Goal: Task Accomplishment & Management: Complete application form

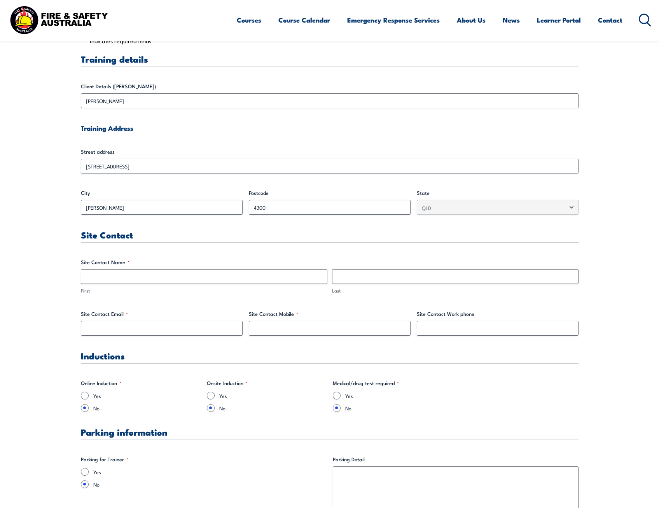
scroll to position [233, 0]
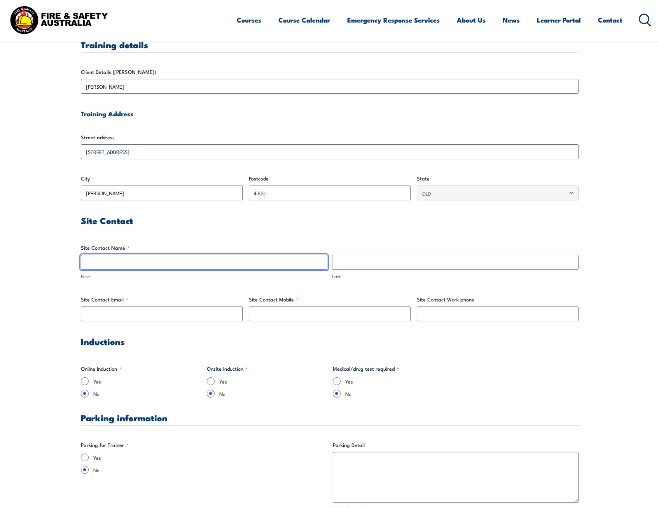
click at [137, 260] on input "First" at bounding box center [204, 262] width 246 height 15
type input "[PERSON_NAME]"
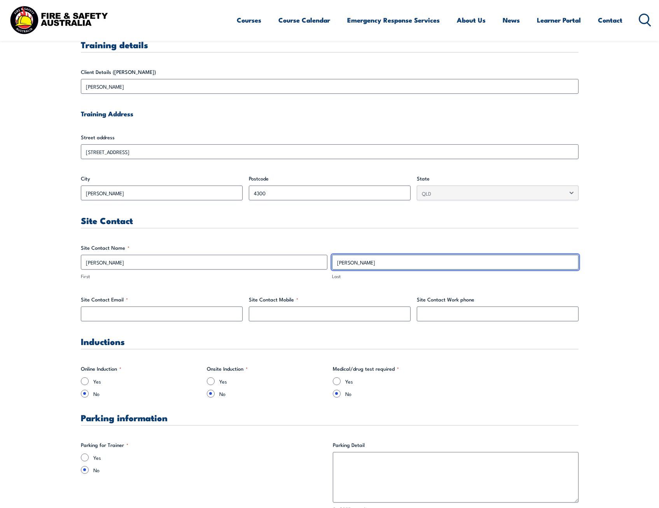
type input "[PERSON_NAME]"
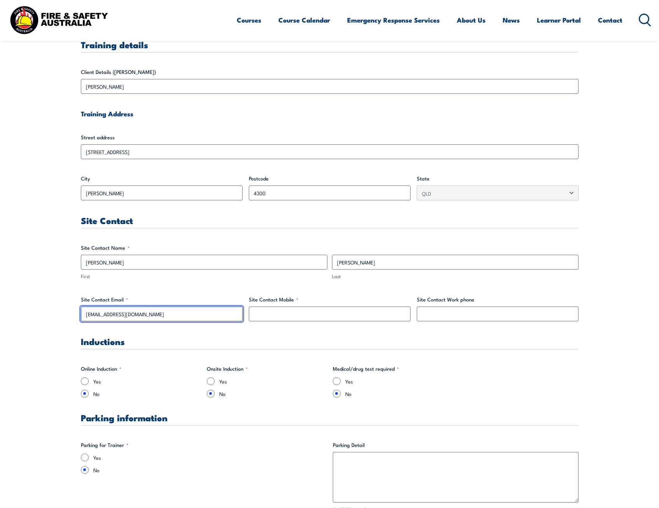
type input "[EMAIL_ADDRESS][DOMAIN_NAME]"
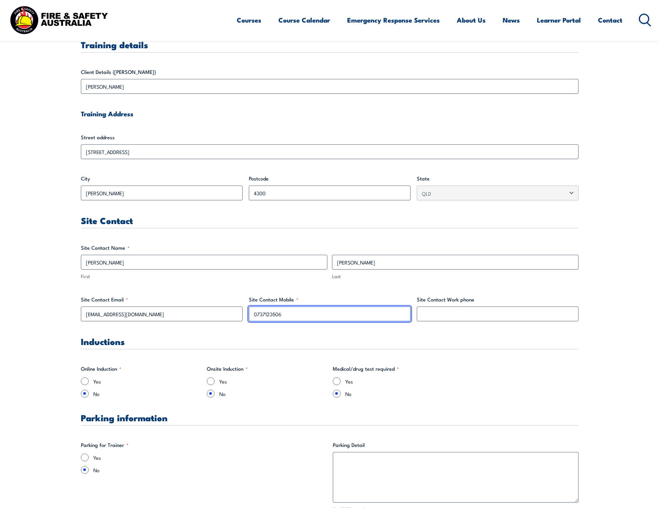
type input "0737123506"
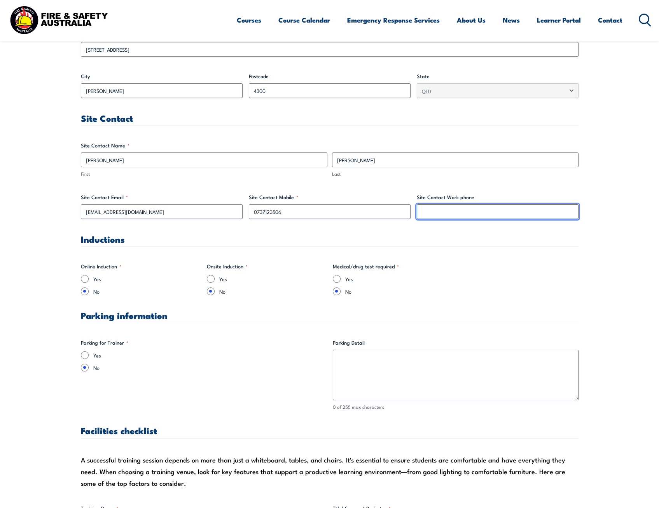
scroll to position [350, 0]
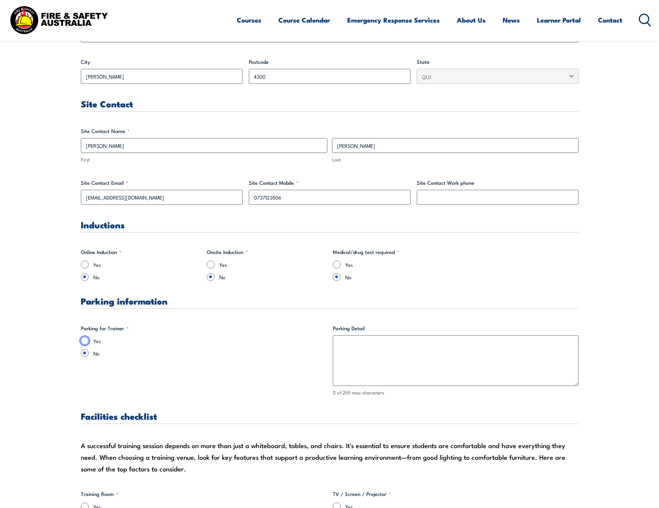
drag, startPoint x: 84, startPoint y: 341, endPoint x: 123, endPoint y: 354, distance: 40.7
click at [85, 340] on input "Yes" at bounding box center [85, 341] width 8 height 8
radio input "true"
click at [380, 350] on textarea "Parking Detail" at bounding box center [456, 360] width 246 height 51
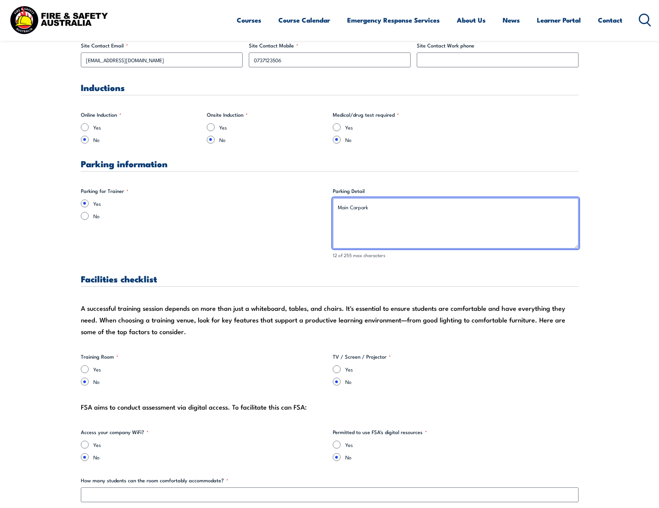
scroll to position [505, 0]
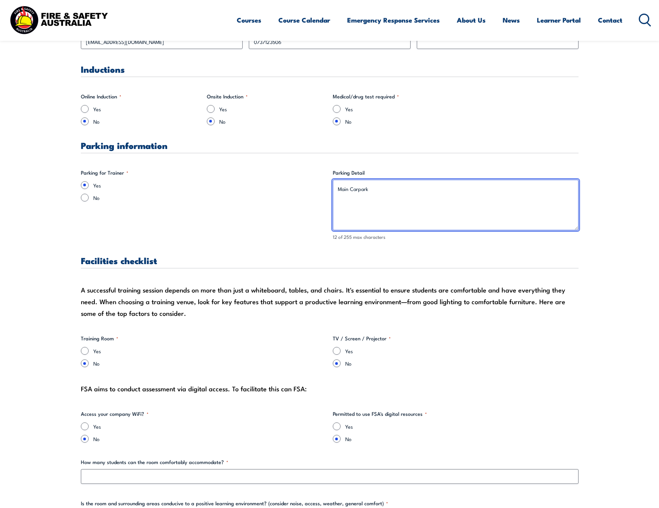
type textarea "Main Carpark"
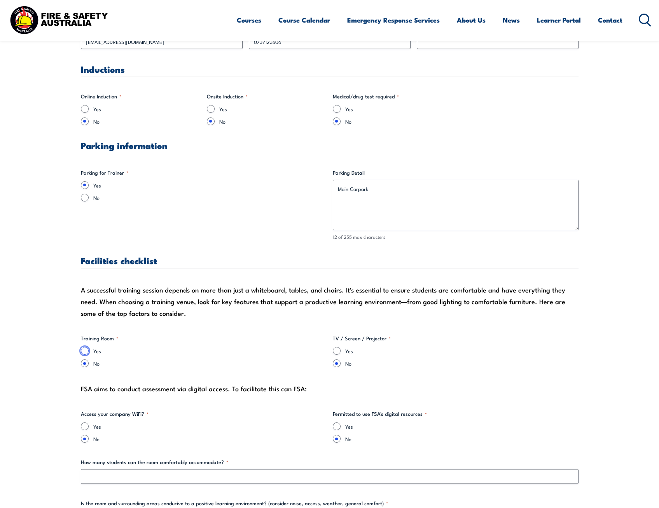
click at [84, 350] on input "Yes" at bounding box center [85, 351] width 8 height 8
radio input "true"
click at [335, 351] on input "Yes" at bounding box center [337, 351] width 8 height 8
radio input "true"
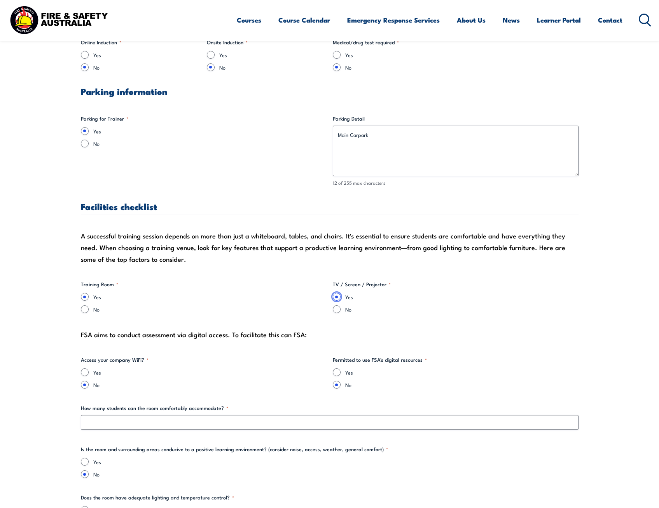
scroll to position [583, 0]
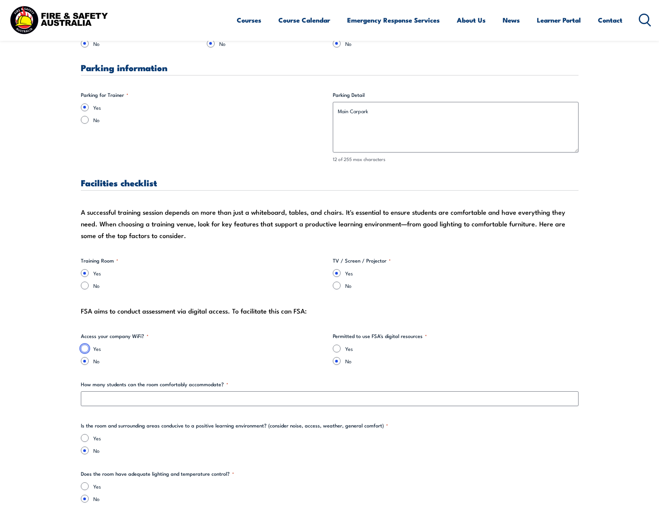
click at [84, 349] on input "Yes" at bounding box center [85, 348] width 8 height 8
radio input "true"
click at [338, 347] on input "Yes" at bounding box center [337, 348] width 8 height 8
radio input "true"
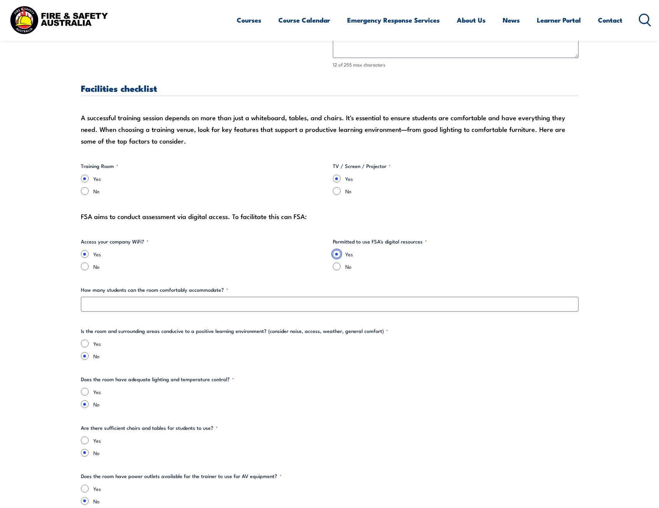
scroll to position [699, 0]
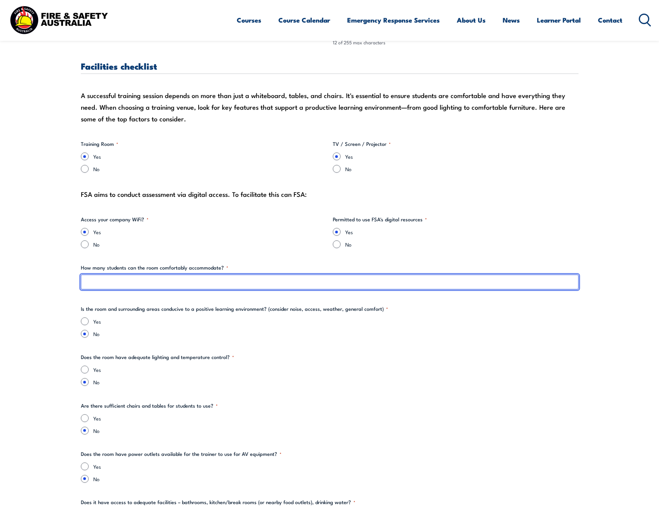
click at [151, 282] on input "How many students can the room comfortably accommodate? *" at bounding box center [329, 281] width 497 height 15
type input "15"
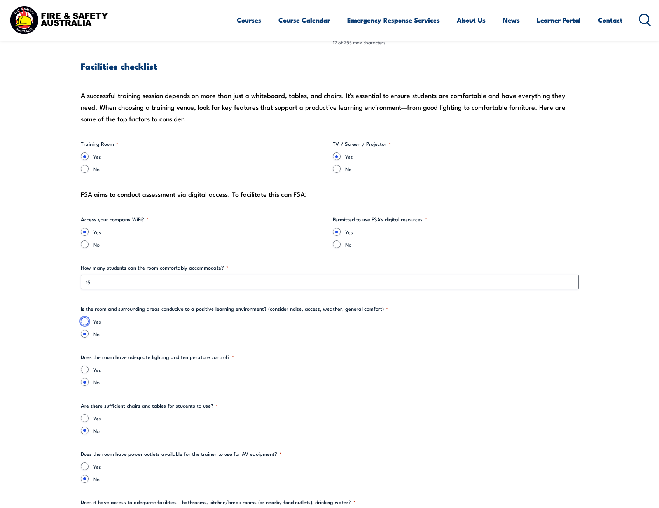
click at [85, 320] on input "Yes" at bounding box center [85, 321] width 8 height 8
radio input "true"
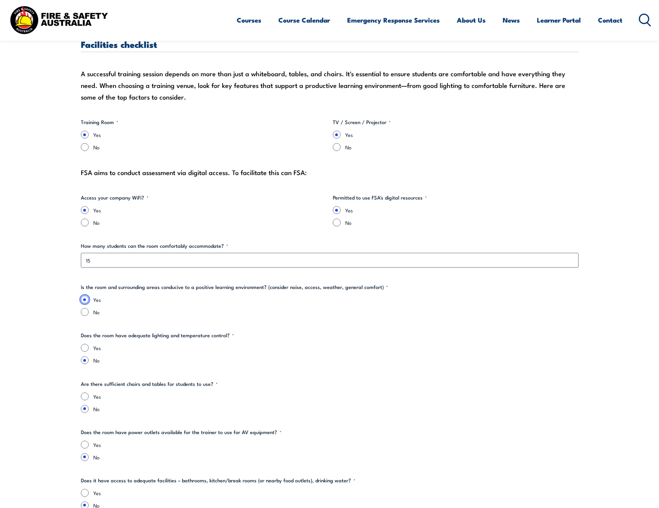
scroll to position [738, 0]
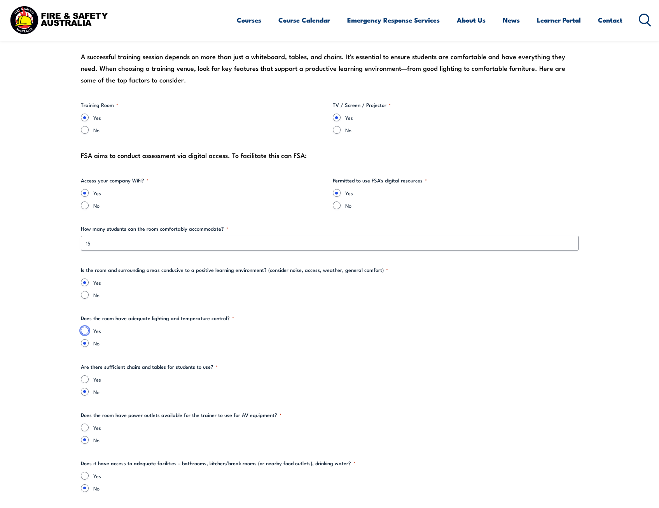
click at [84, 330] on input "Yes" at bounding box center [85, 330] width 8 height 8
radio input "true"
click at [85, 378] on input "Yes" at bounding box center [85, 379] width 8 height 8
radio input "true"
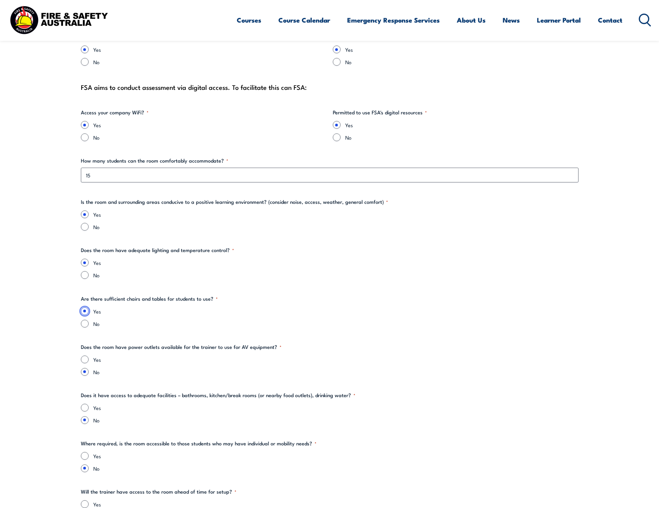
scroll to position [816, 0]
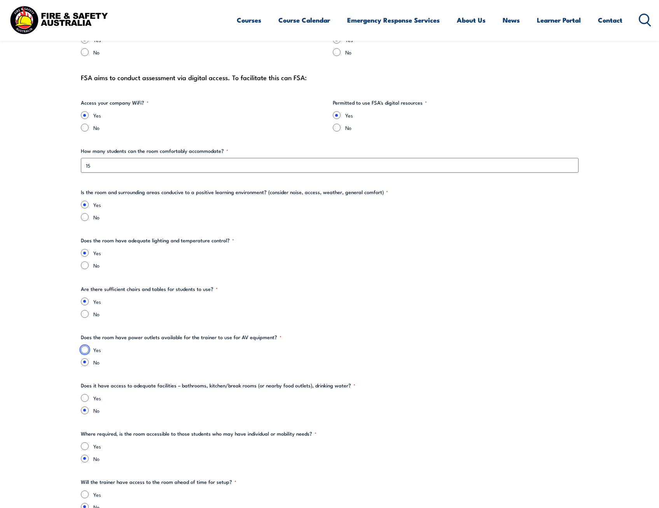
click at [85, 348] on input "Yes" at bounding box center [85, 349] width 8 height 8
radio input "true"
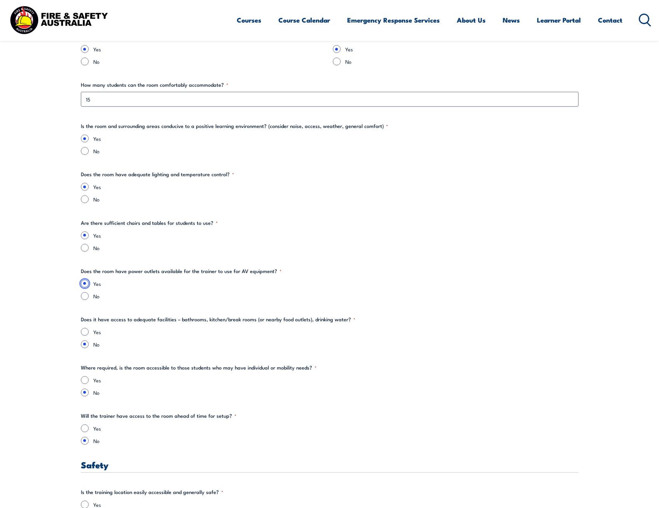
scroll to position [894, 0]
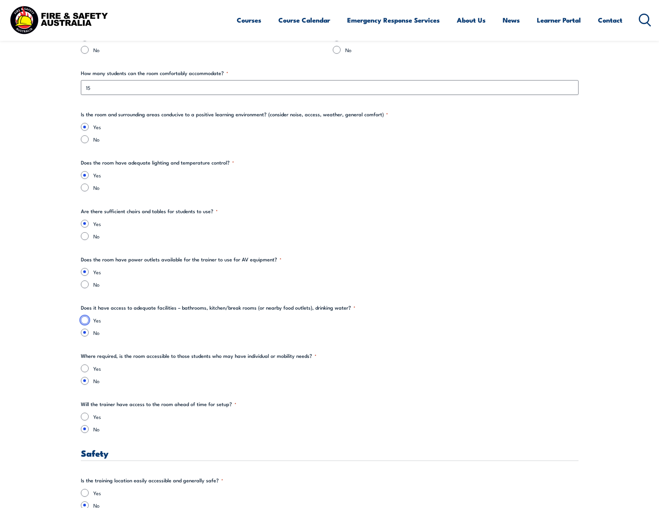
click at [84, 321] on input "Yes" at bounding box center [85, 320] width 8 height 8
radio input "true"
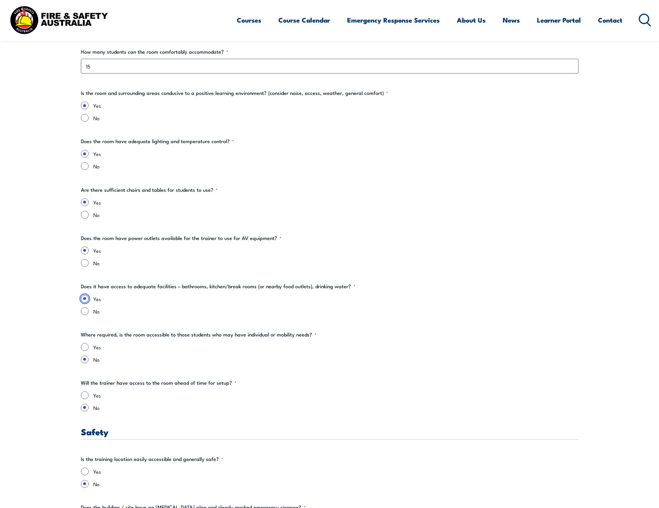
scroll to position [933, 0]
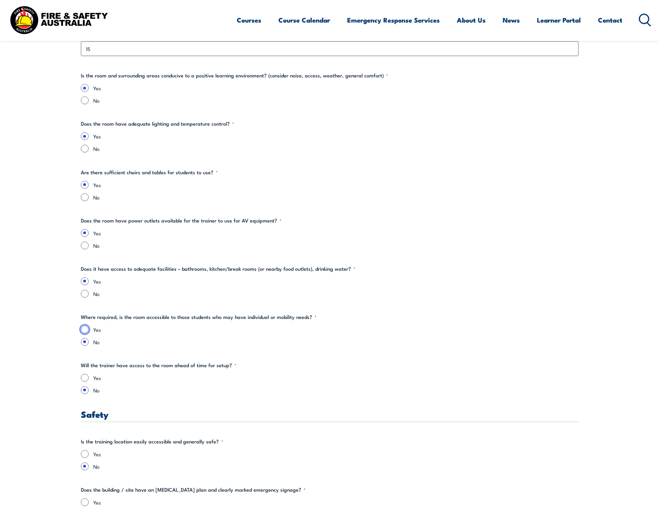
click at [82, 329] on input "Yes" at bounding box center [85, 329] width 8 height 8
radio input "true"
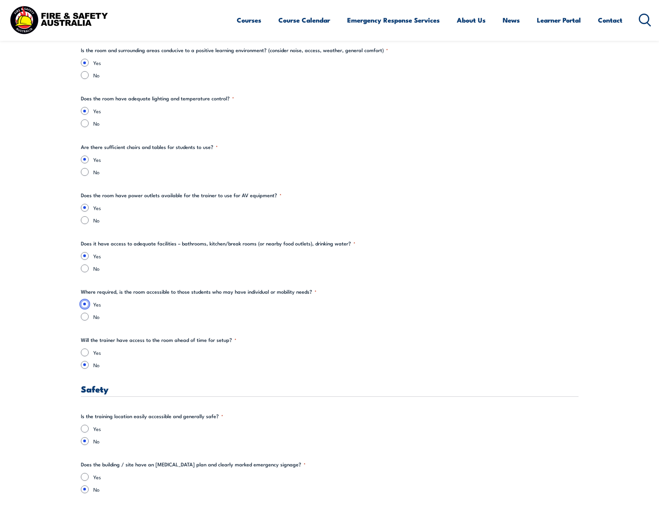
scroll to position [972, 0]
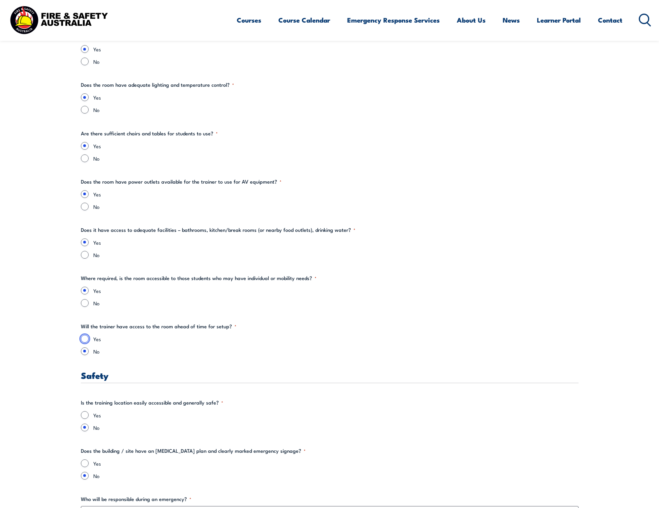
drag, startPoint x: 85, startPoint y: 338, endPoint x: 100, endPoint y: 338, distance: 14.4
click at [85, 337] on input "Yes" at bounding box center [85, 339] width 8 height 8
radio input "true"
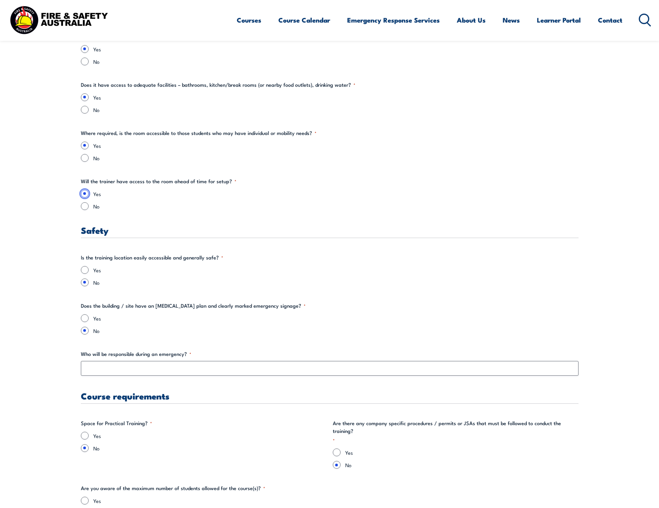
scroll to position [1127, 0]
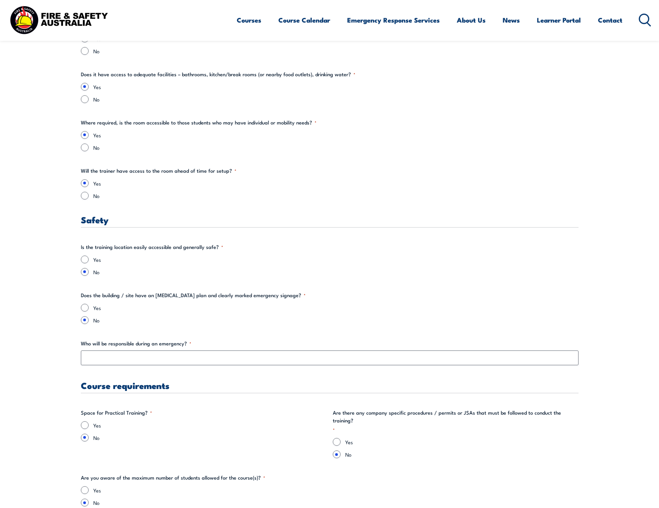
click at [89, 256] on div "Yes" at bounding box center [329, 259] width 497 height 8
click at [84, 258] on input "Yes" at bounding box center [85, 259] width 8 height 8
radio input "true"
click at [84, 305] on input "Yes" at bounding box center [85, 307] width 8 height 8
radio input "true"
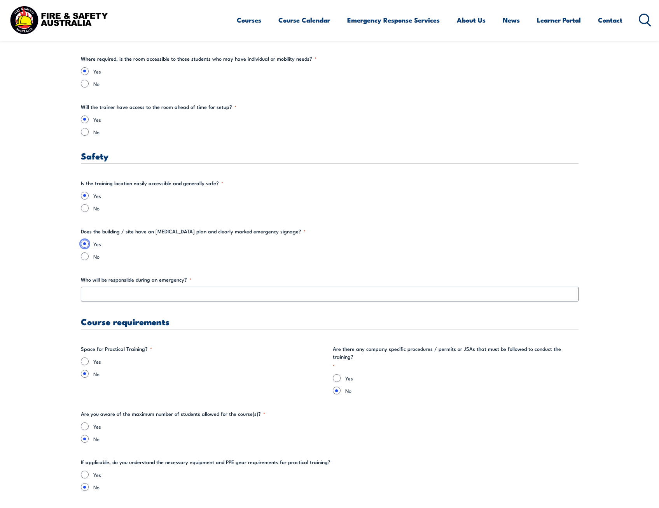
scroll to position [1205, 0]
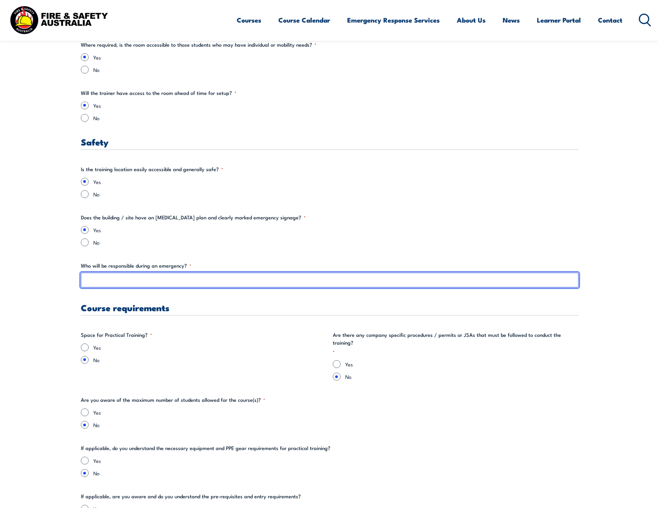
click at [117, 279] on input "Who will be responsible during an emergency? *" at bounding box center [329, 279] width 497 height 15
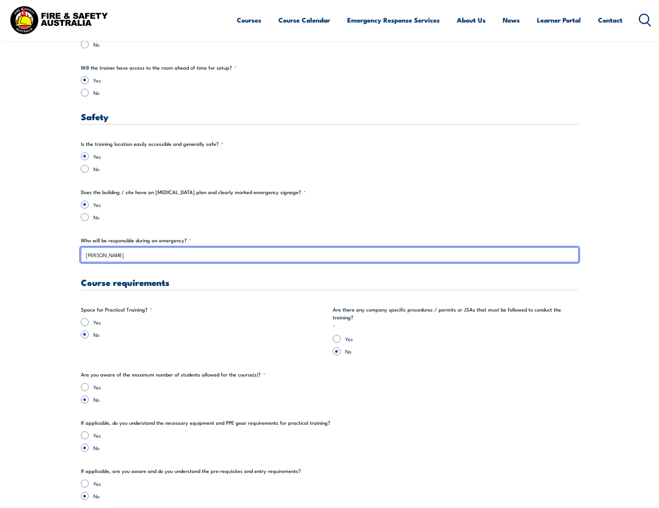
scroll to position [1244, 0]
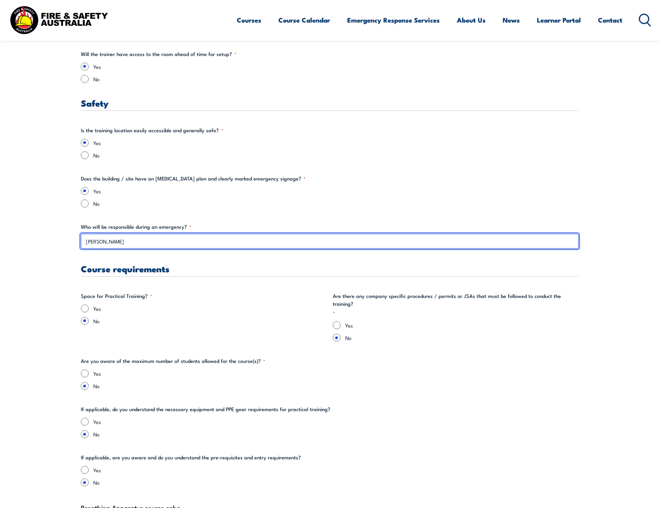
type input "[PERSON_NAME]"
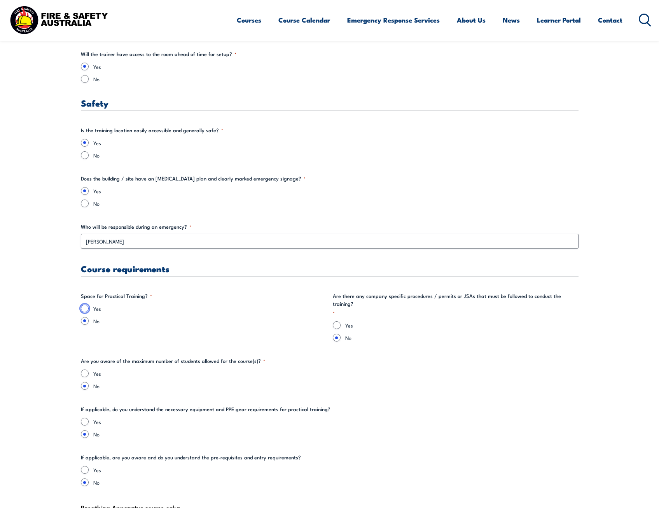
click at [86, 307] on input "Yes" at bounding box center [85, 308] width 8 height 8
radio input "true"
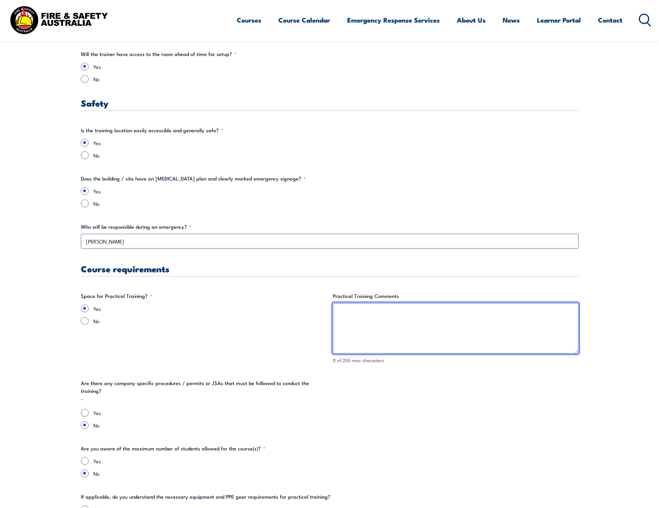
click at [348, 317] on textarea "Practical Training Comments" at bounding box center [456, 328] width 246 height 51
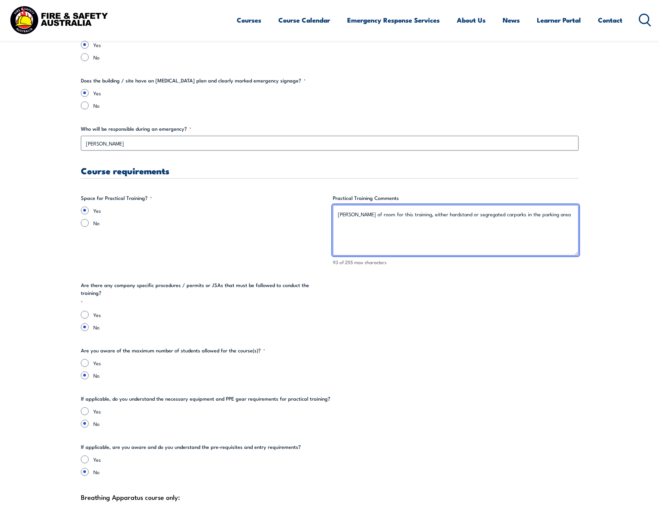
scroll to position [1360, 0]
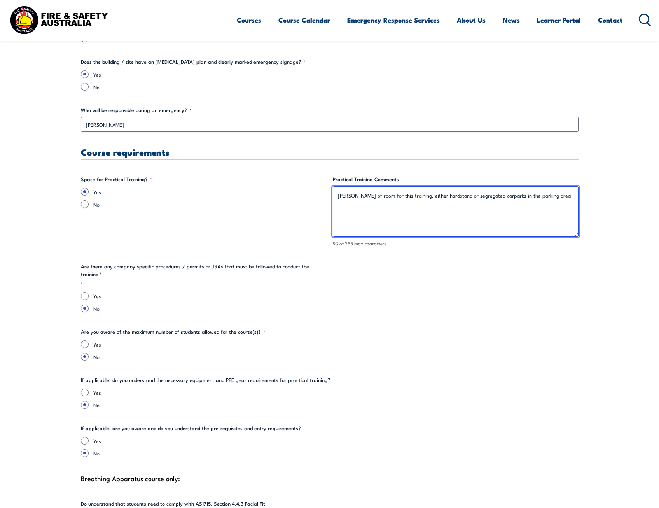
type textarea "[PERSON_NAME] of room for this training, either hardstand or segregated carpark…"
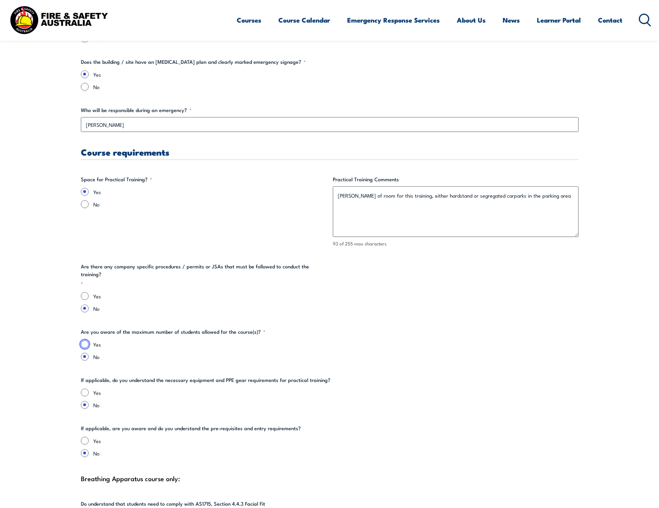
click at [85, 340] on input "Yes" at bounding box center [85, 344] width 8 height 8
radio input "true"
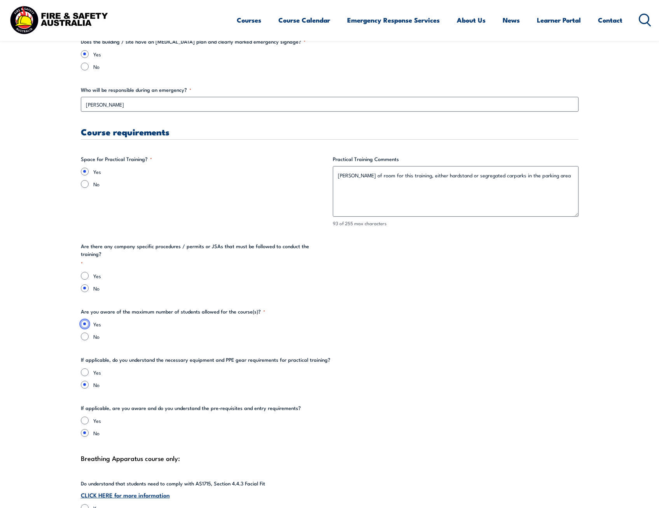
scroll to position [1399, 0]
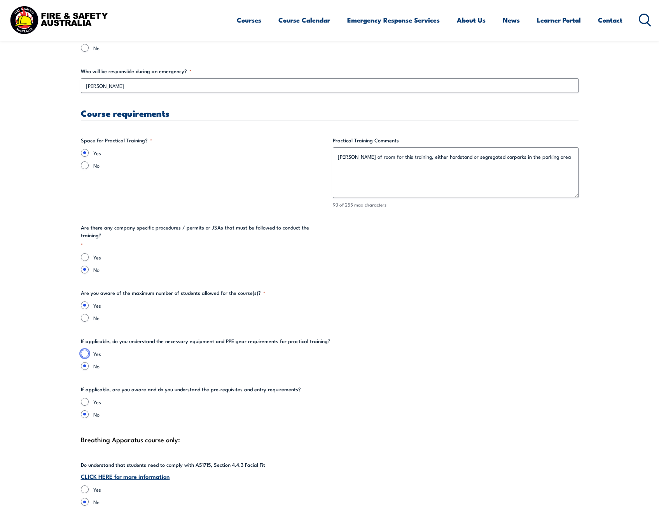
click at [85, 349] on input "Yes" at bounding box center [85, 353] width 8 height 8
radio input "true"
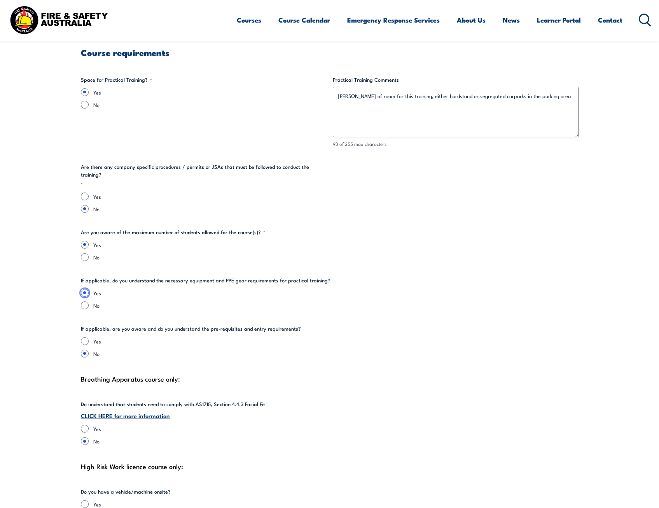
scroll to position [1477, 0]
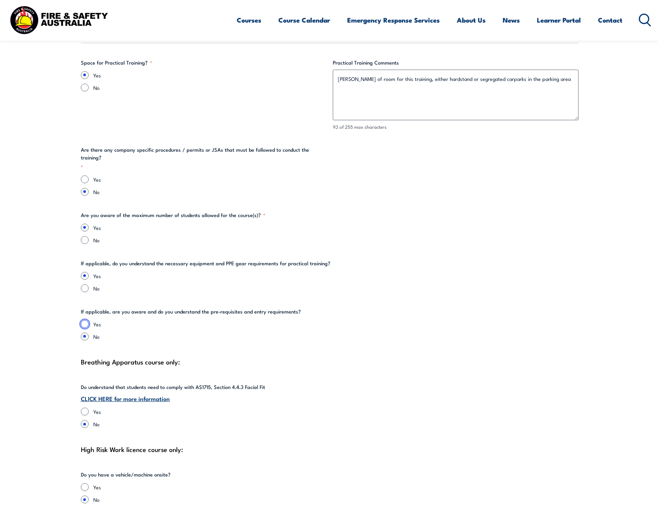
drag, startPoint x: 84, startPoint y: 316, endPoint x: 87, endPoint y: 317, distance: 4.0
click at [84, 320] on input "Yes" at bounding box center [85, 324] width 8 height 8
radio input "true"
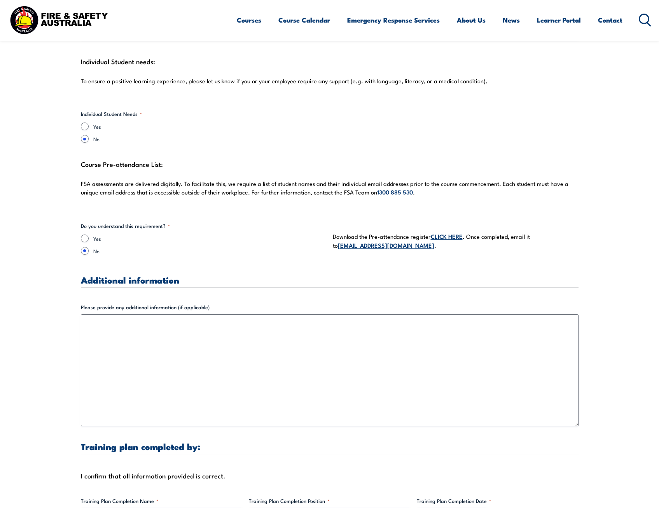
scroll to position [2021, 0]
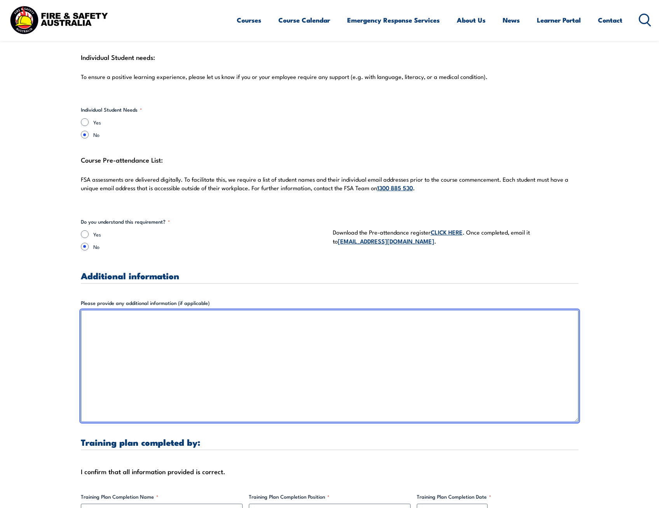
click at [131, 314] on textarea "Please provide any additional information (if applicable)" at bounding box center [329, 366] width 497 height 112
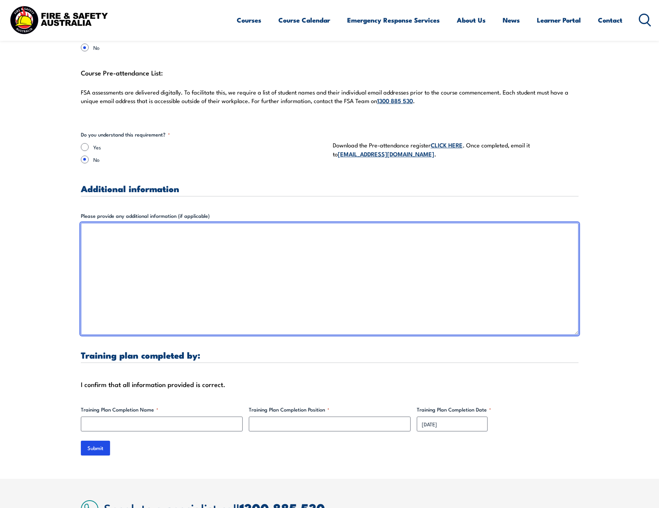
scroll to position [2137, 0]
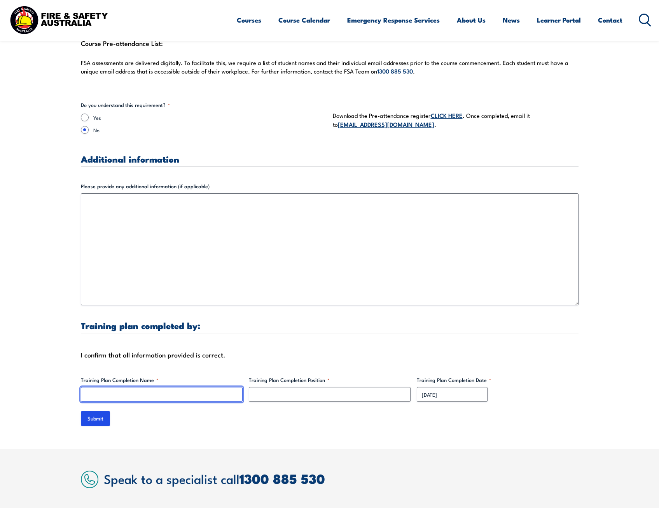
click at [167, 387] on input "Training Plan Completion Name *" at bounding box center [162, 394] width 162 height 15
type input "[PERSON_NAME]"
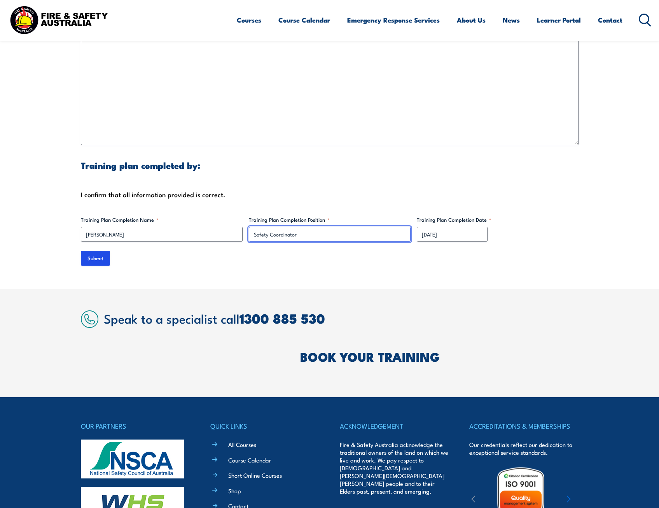
scroll to position [2370, 0]
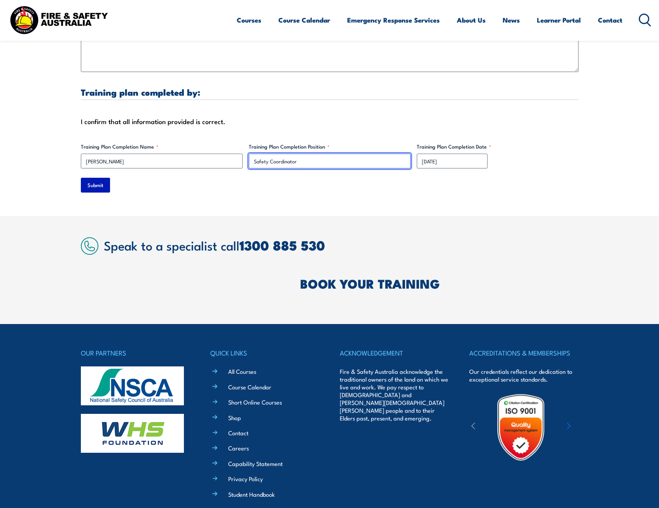
type input "Safety Coordinator"
click at [99, 178] on input "Submit" at bounding box center [95, 185] width 29 height 15
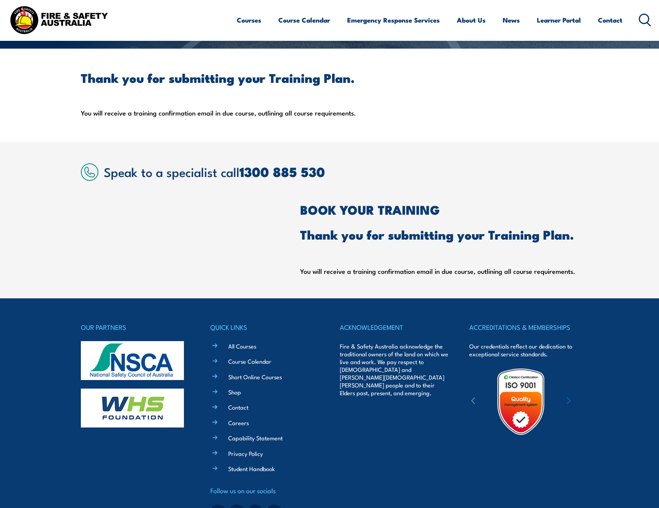
scroll to position [96, 0]
